Goal: Information Seeking & Learning: Learn about a topic

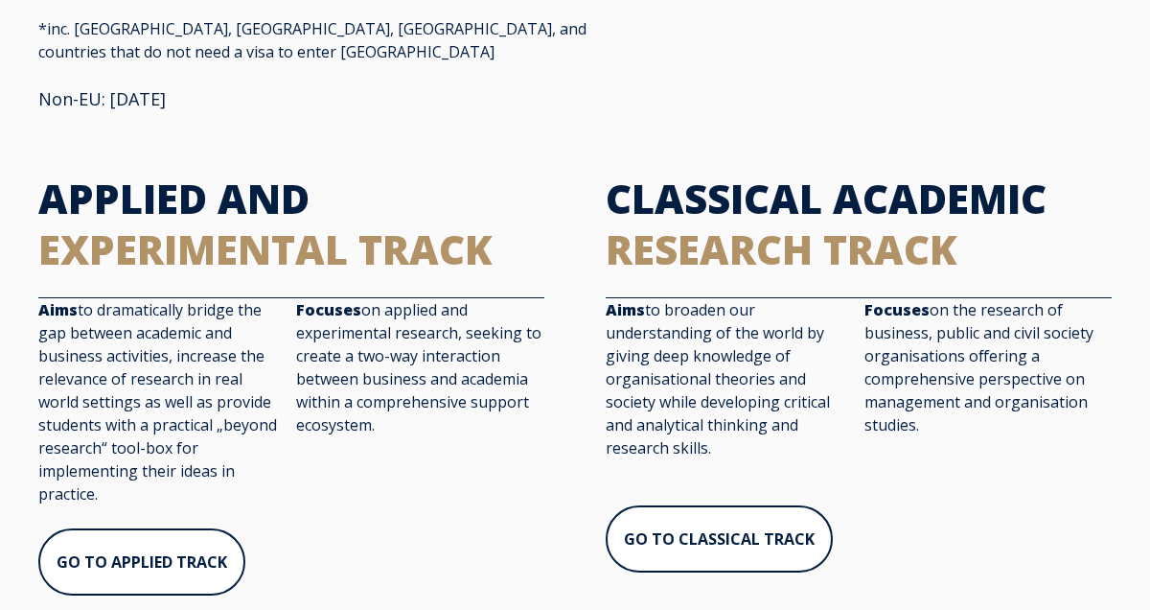
scroll to position [429, 0]
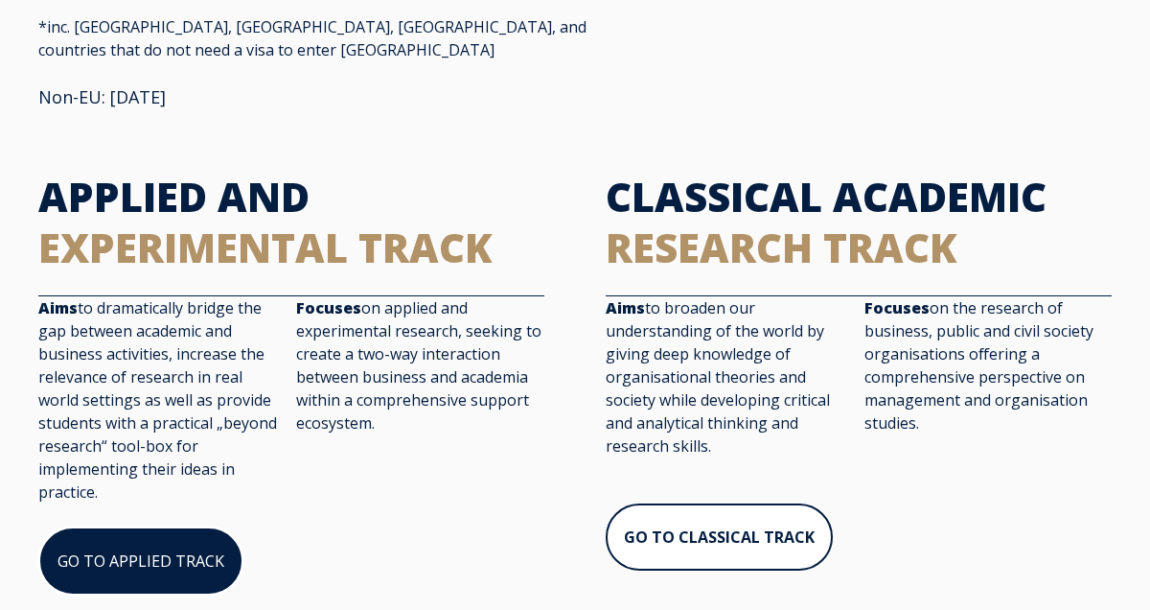
click at [185, 526] on link "GO TO APPLIED TRACK" at bounding box center [140, 560] width 205 height 69
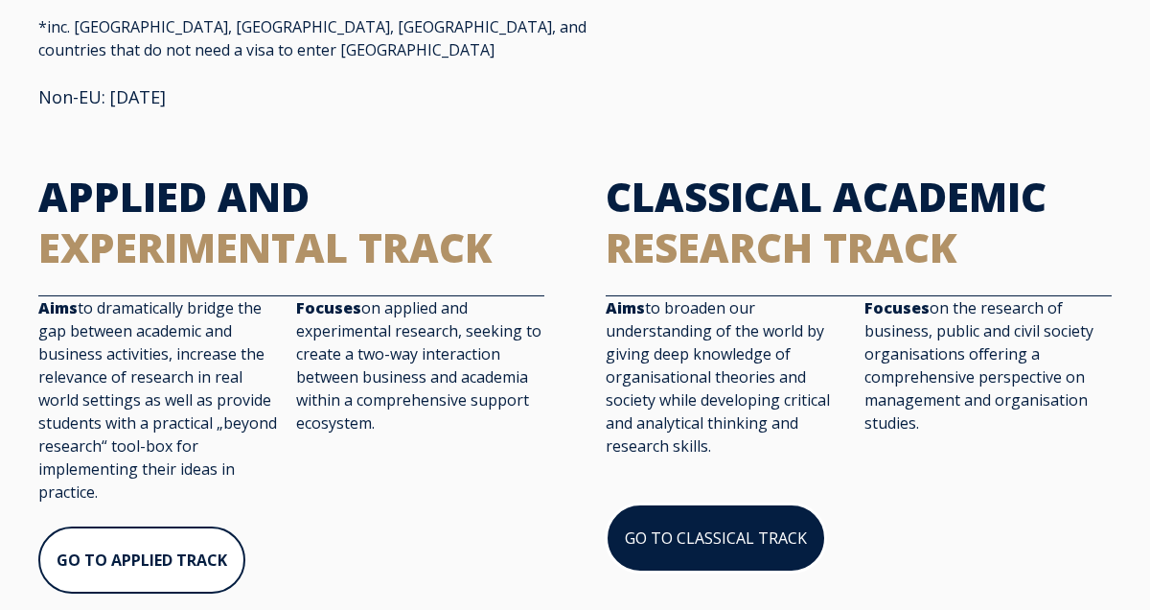
click at [756, 510] on link "GO TO CLASSICAL TRACK" at bounding box center [716, 537] width 221 height 69
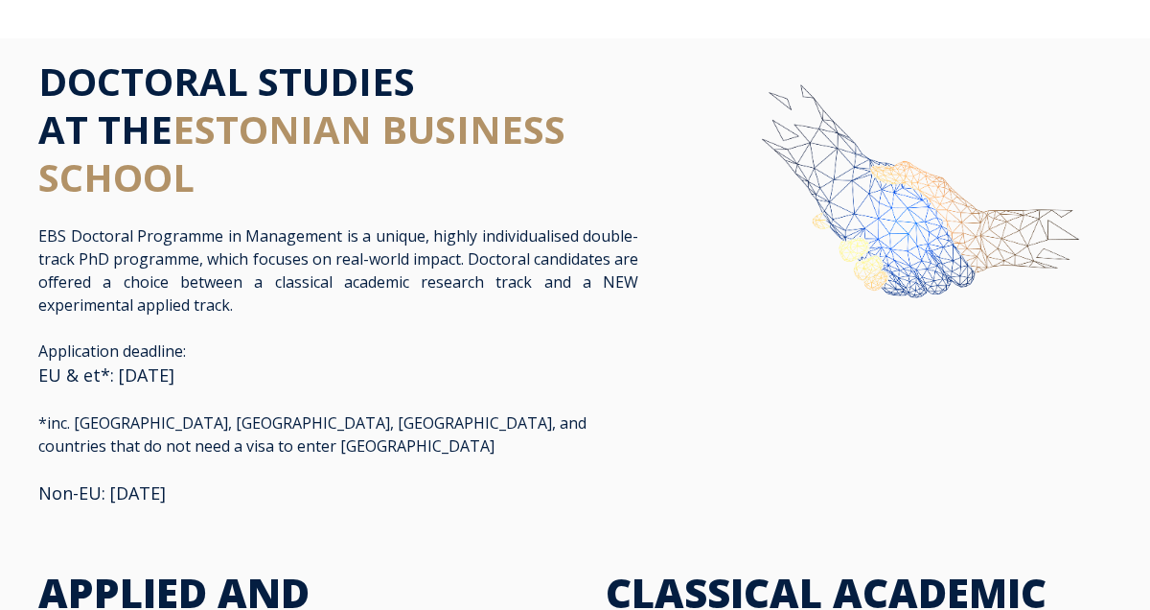
scroll to position [0, 0]
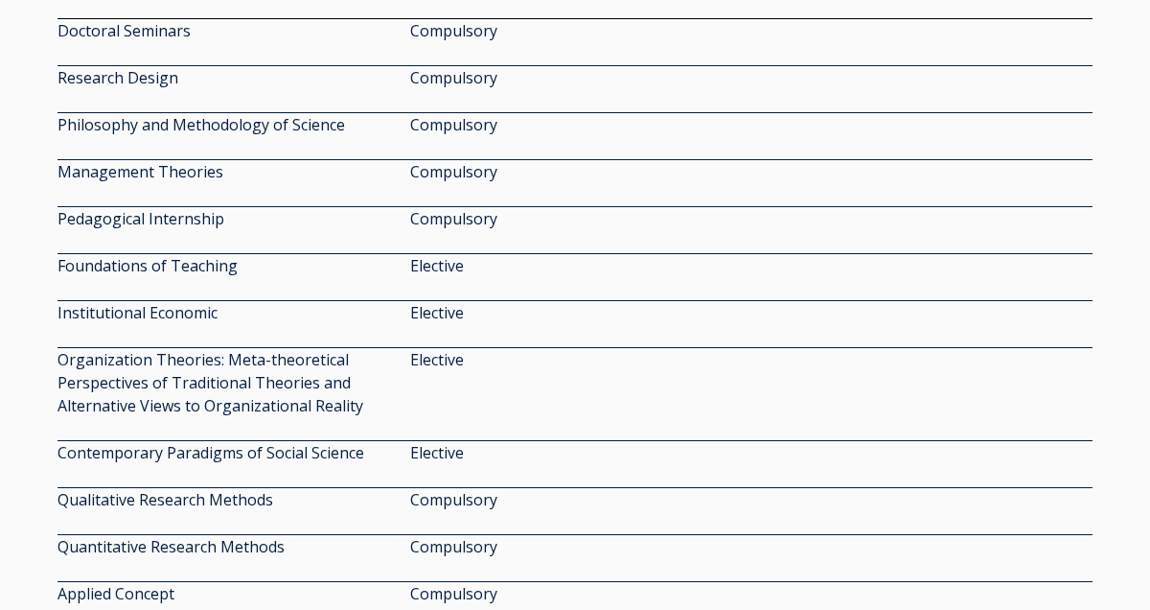
scroll to position [2638, 0]
